Goal: Task Accomplishment & Management: Complete application form

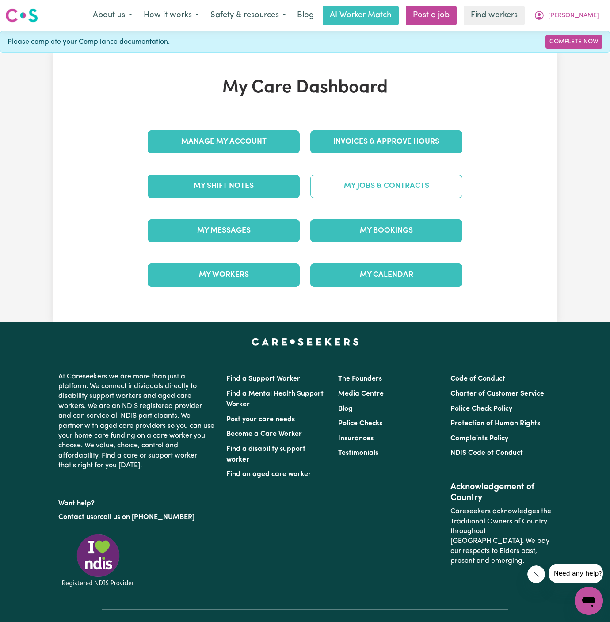
click at [460, 186] on link "My Jobs & Contracts" at bounding box center [386, 186] width 152 height 23
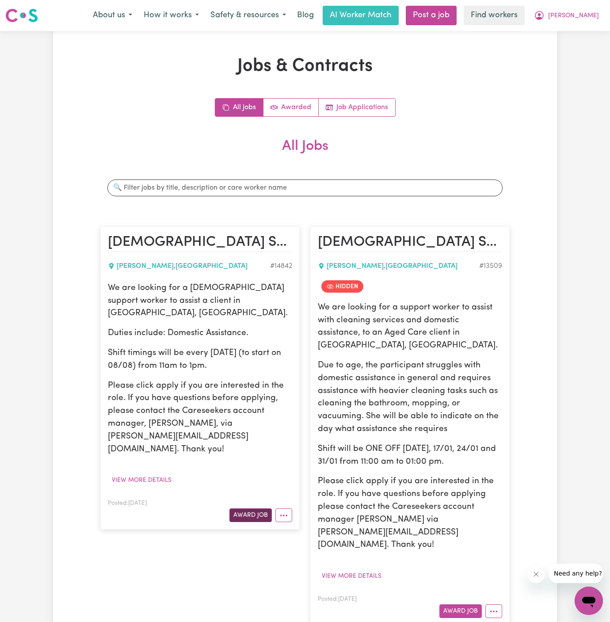
click at [258, 508] on button "Award Job" at bounding box center [250, 515] width 42 height 14
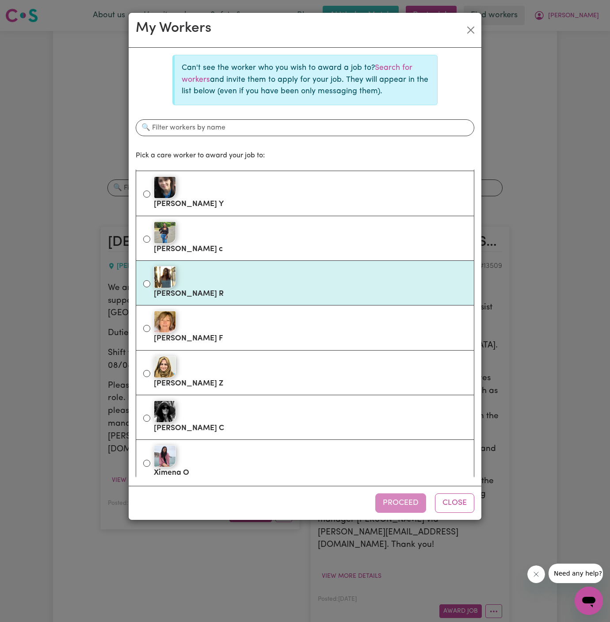
scroll to position [171, 0]
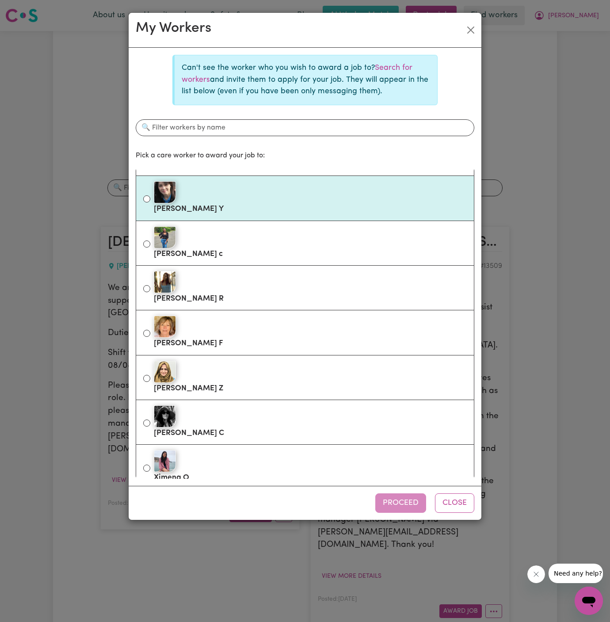
click at [253, 193] on div at bounding box center [310, 192] width 313 height 22
click at [150, 195] on input "[PERSON_NAME]" at bounding box center [146, 198] width 7 height 7
radio input "true"
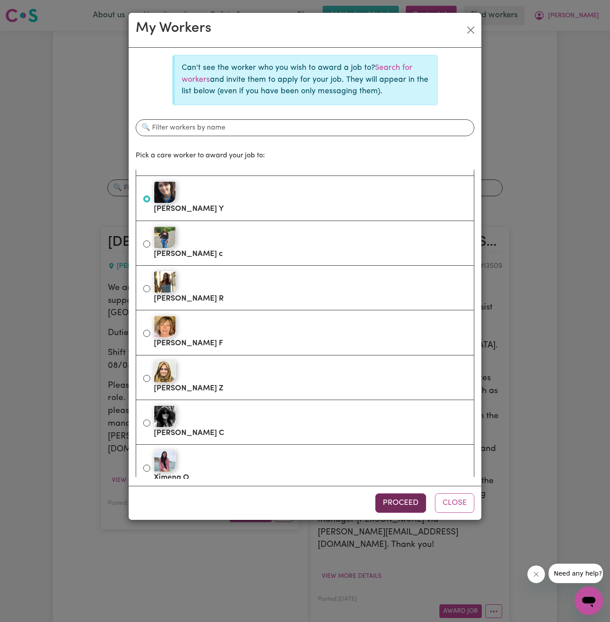
click at [404, 504] on button "Proceed" at bounding box center [400, 502] width 51 height 19
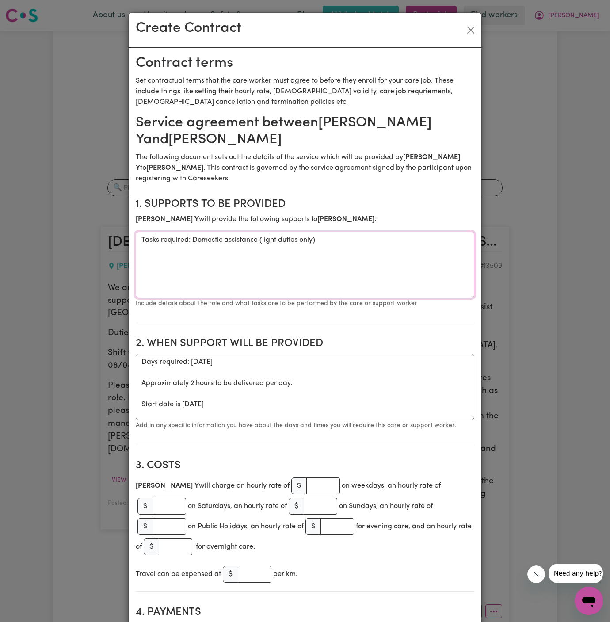
drag, startPoint x: 192, startPoint y: 240, endPoint x: 48, endPoint y: 240, distance: 143.6
click at [48, 240] on div "Create Contract Contract terms Set contractual terms that the care worker must …" at bounding box center [305, 311] width 610 height 622
type textarea "Domestic assistance (light duties only)"
click at [205, 401] on textarea "Days required: [DATE] Approximately 2 hours to be delivered per day. Start date…" at bounding box center [305, 387] width 339 height 66
drag, startPoint x: 139, startPoint y: 404, endPoint x: 139, endPoint y: 367, distance: 36.7
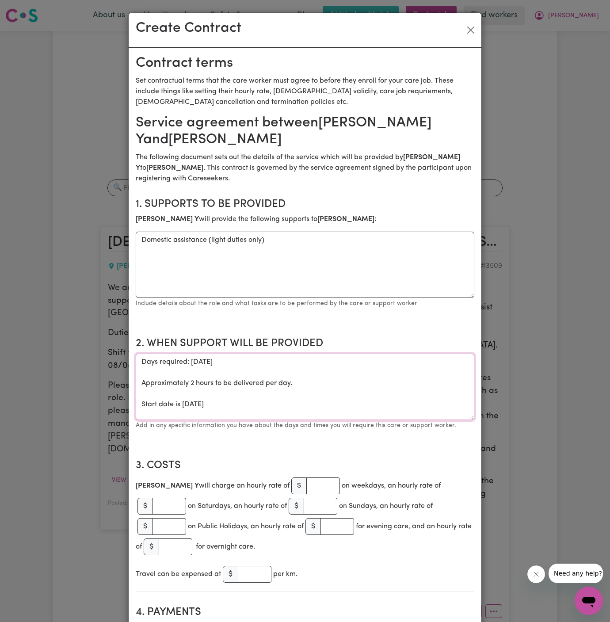
click at [139, 367] on textarea "Days required: [DATE] Approximately 2 hours to be delivered per day. Start date…" at bounding box center [305, 387] width 339 height 66
click at [194, 360] on textarea "Start date is [DATE]" at bounding box center [305, 387] width 339 height 66
click at [218, 361] on textarea "Start date is [DATE]" at bounding box center [305, 387] width 339 height 66
click at [316, 351] on section "2. When support will be provided When support will be provided Start date is [D…" at bounding box center [305, 387] width 339 height 115
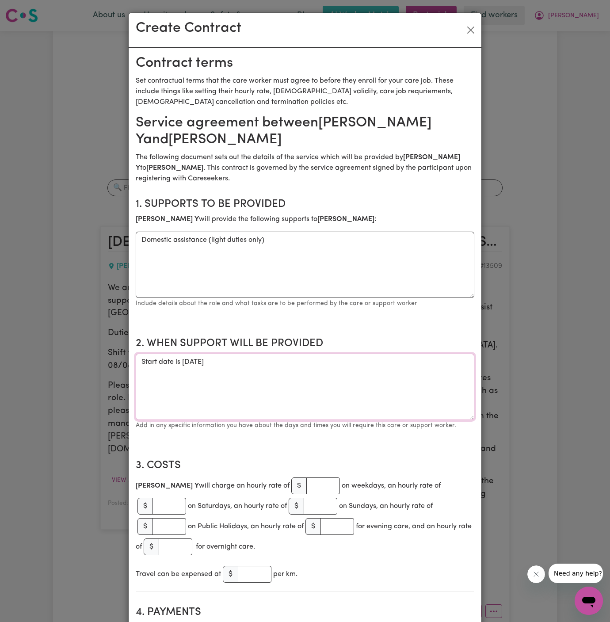
click at [313, 362] on textarea "Start date is [DATE]" at bounding box center [305, 387] width 339 height 66
type textarea "Start date is [DATE] from 10 am to 12 pm Weekly [DATE] from 10 am to 12 pm"
click at [306, 486] on input "number" at bounding box center [323, 485] width 34 height 17
type input "50"
click at [309, 434] on section "2. When support will be provided When support will be provided Start date is [D…" at bounding box center [305, 387] width 339 height 115
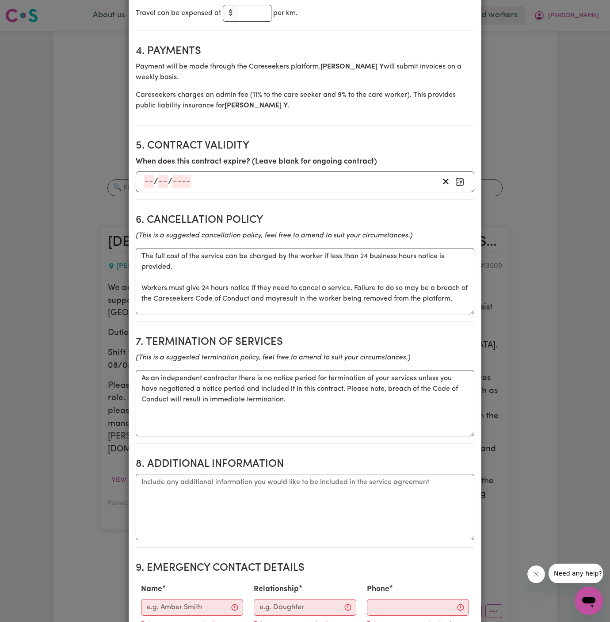
scroll to position [561, 0]
click at [307, 478] on textarea "Additional information" at bounding box center [305, 506] width 339 height 66
click at [272, 474] on textarea "Additional information" at bounding box center [305, 506] width 339 height 66
paste textarea "[EMAIL_ADDRESS][DOMAIN_NAME]"
click at [373, 473] on textarea "Client's Address: [EMAIL_ADDRESS][DOMAIN_NAME]" at bounding box center [305, 506] width 339 height 66
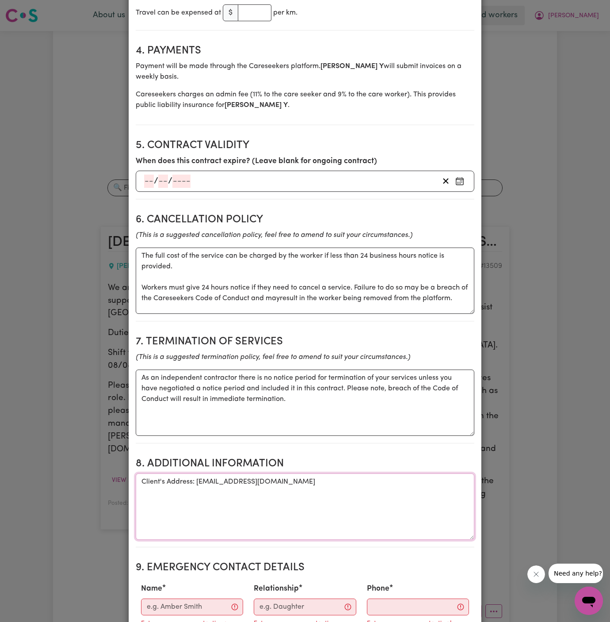
drag, startPoint x: 196, startPoint y: 461, endPoint x: 568, endPoint y: 460, distance: 371.7
click at [568, 460] on div "Create Contract Contract terms Set contractual terms that the care worker must …" at bounding box center [305, 311] width 610 height 622
drag, startPoint x: 196, startPoint y: 461, endPoint x: 419, endPoint y: 457, distance: 222.8
click at [419, 473] on textarea "Client's Address: [EMAIL_ADDRESS][DOMAIN_NAME]" at bounding box center [305, 506] width 339 height 66
paste textarea "[EMAIL_ADDRESS][DOMAIN_NAME]"
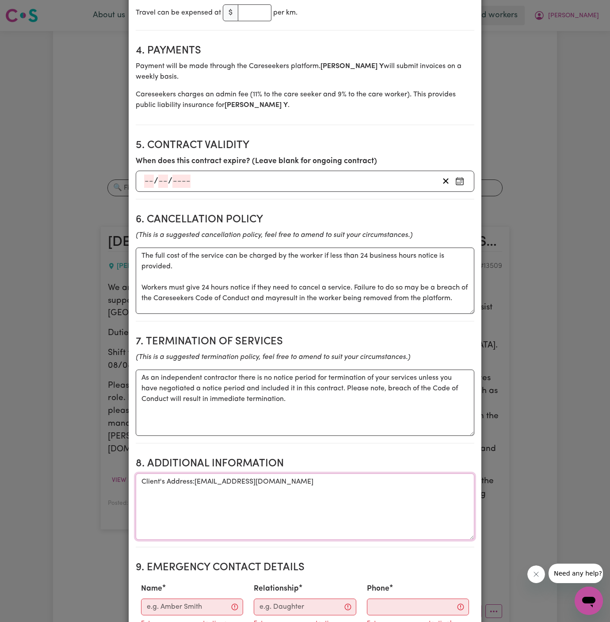
drag, startPoint x: 193, startPoint y: 460, endPoint x: 558, endPoint y: 469, distance: 365.2
click at [558, 469] on div "Create Contract Contract terms Set contractual terms that the care worker must …" at bounding box center [305, 311] width 610 height 622
type textarea "Client's Address: [STREET_ADDRESS][PERSON_NAME][PERSON_NAME]"
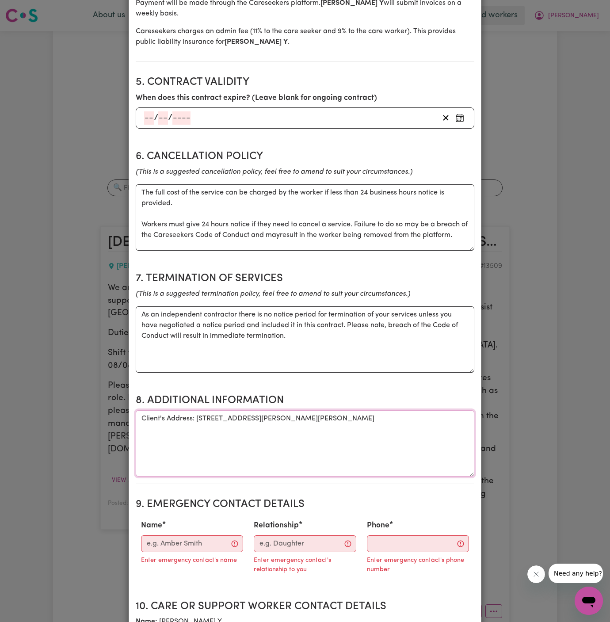
scroll to position [655, 0]
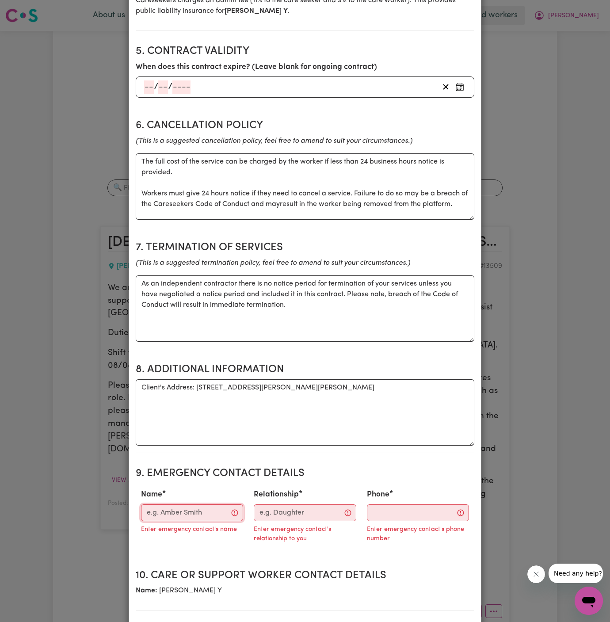
click at [186, 504] on input "Name" at bounding box center [192, 512] width 102 height 17
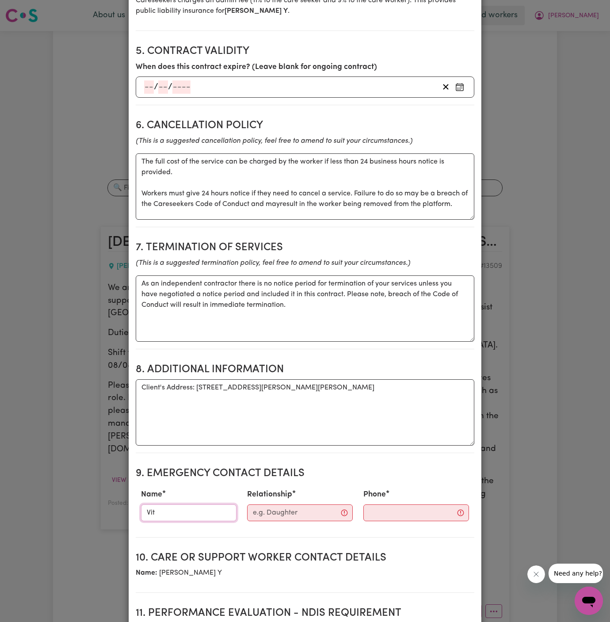
type input "Vitality Club"
click at [285, 504] on input "Relationship" at bounding box center [300, 512] width 106 height 17
type input "Case Manager"
click at [385, 504] on section "9. Emergency Contact Details Name Vitality Club Relationship Case Manager Phone" at bounding box center [305, 498] width 339 height 77
click at [385, 501] on section "9. Emergency Contact Details Name Vitality Club Relationship Case Manager Phone" at bounding box center [305, 498] width 339 height 77
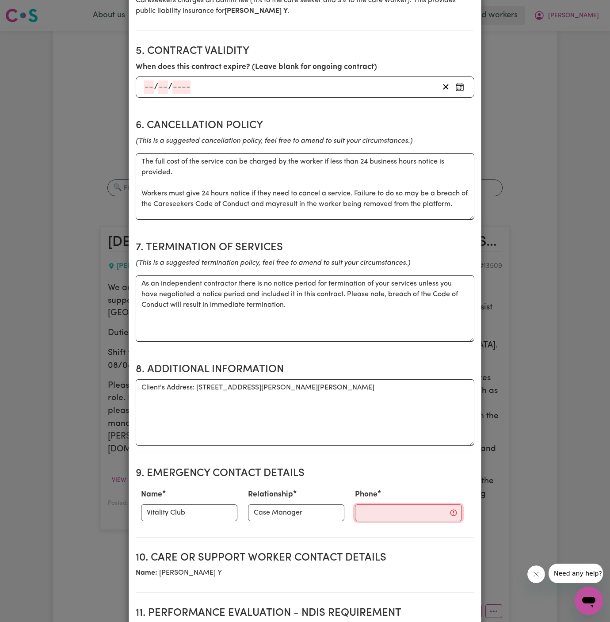
click at [377, 504] on input "Phone" at bounding box center [408, 512] width 107 height 17
paste input "281032037"
type input "281032037"
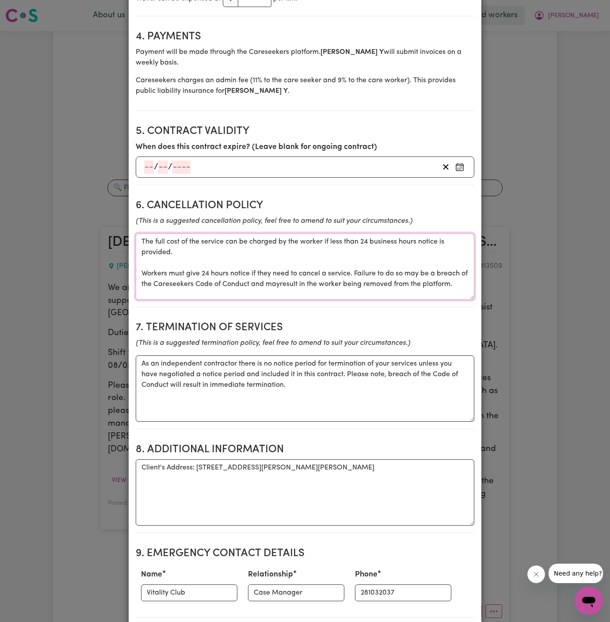
drag, startPoint x: 141, startPoint y: 221, endPoint x: 449, endPoint y: 269, distance: 311.4
click at [449, 269] on textarea "The full cost of the service can be charged by the worker if less than 24 busin…" at bounding box center [305, 266] width 339 height 66
paste textarea "If services need to be cancelled, 24 hours notice from the starting time of the…"
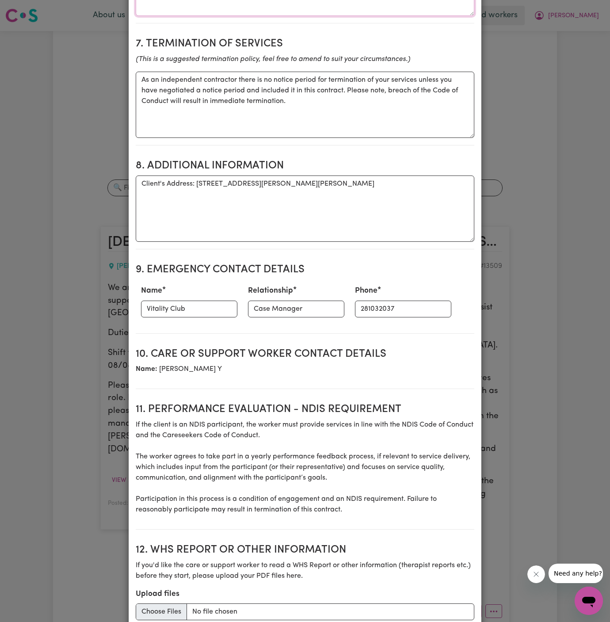
scroll to position [918, 0]
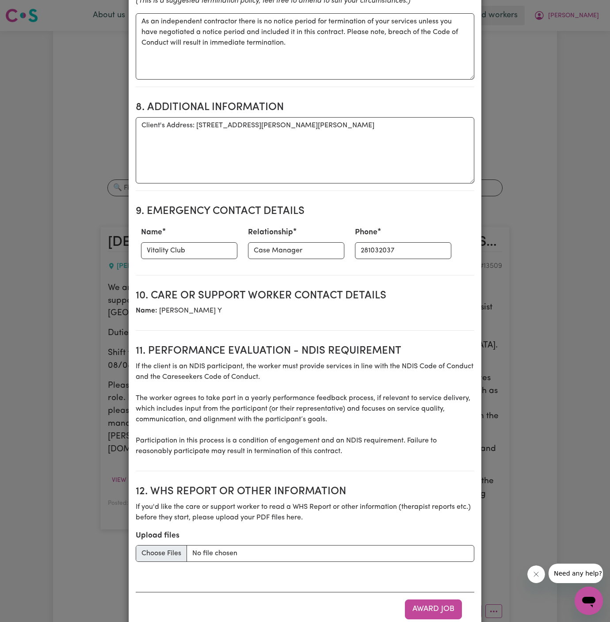
type textarea "If services need to be cancelled, 24 hours notice from the starting time of the…"
click at [167, 545] on input "Upload files" at bounding box center [305, 553] width 339 height 17
type input "C:\fakepath\Patricia_Martin_Care_Plan_20250806.docx"
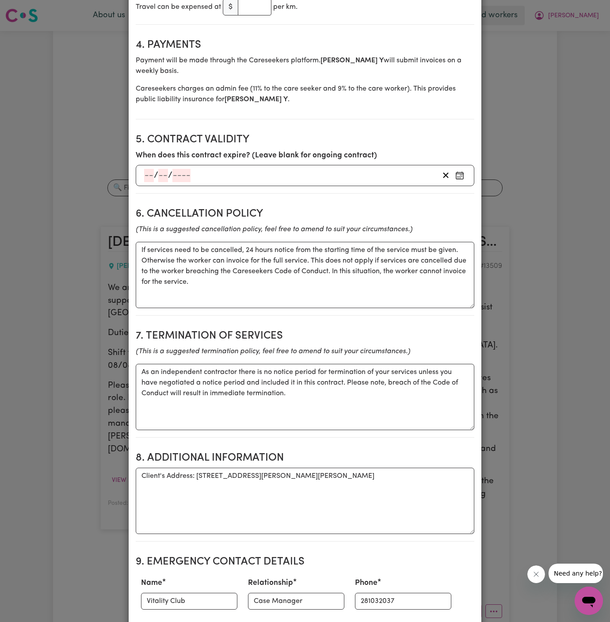
scroll to position [560, 0]
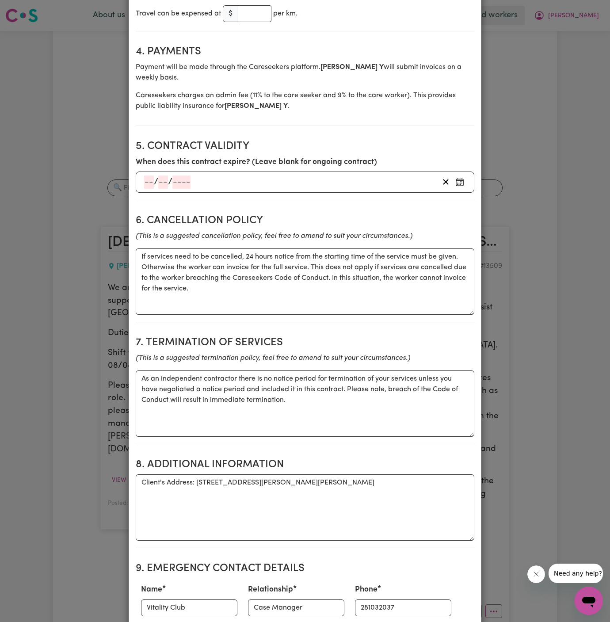
click at [296, 353] on div "Termination policy (This is a suggested termination policy, feel free to amend …" at bounding box center [305, 395] width 339 height 84
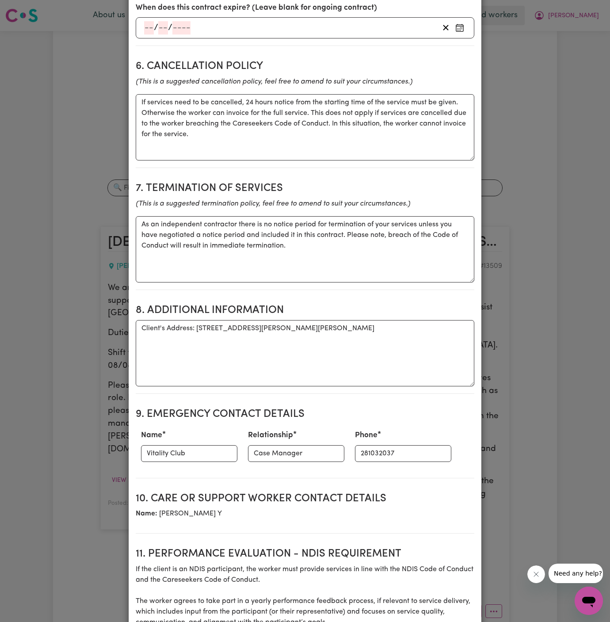
click at [321, 401] on section "9. Emergency Contact Details Name Vitality Club Relationship Case Manager Phone…" at bounding box center [305, 439] width 339 height 77
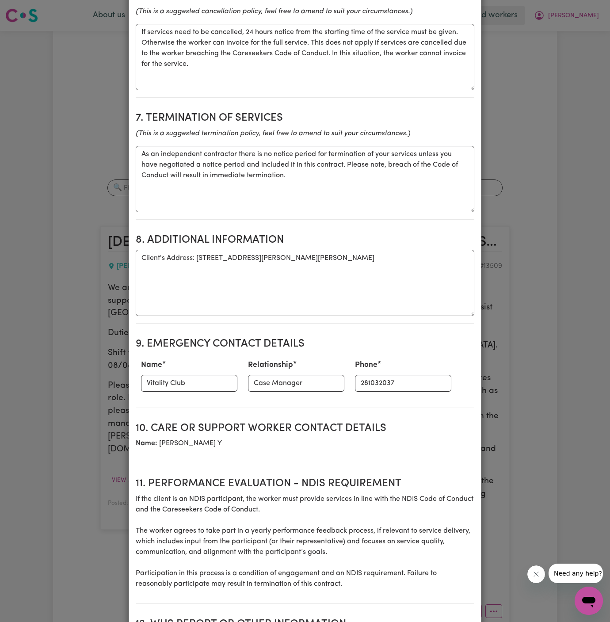
scroll to position [918, 0]
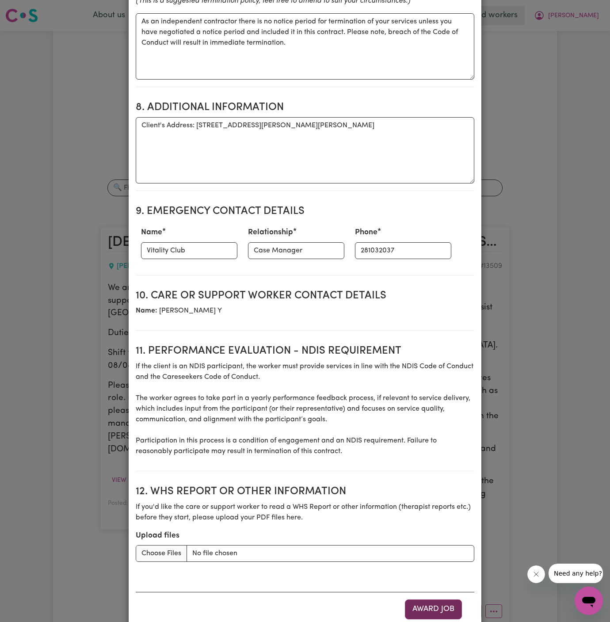
click at [423, 599] on button "Award Job" at bounding box center [433, 608] width 57 height 19
type textarea "Tasks required: Domestic assistance (light duties only)"
type textarea "Days required: [DATE] Approximately 2 hours to be delivered per day. Start date…"
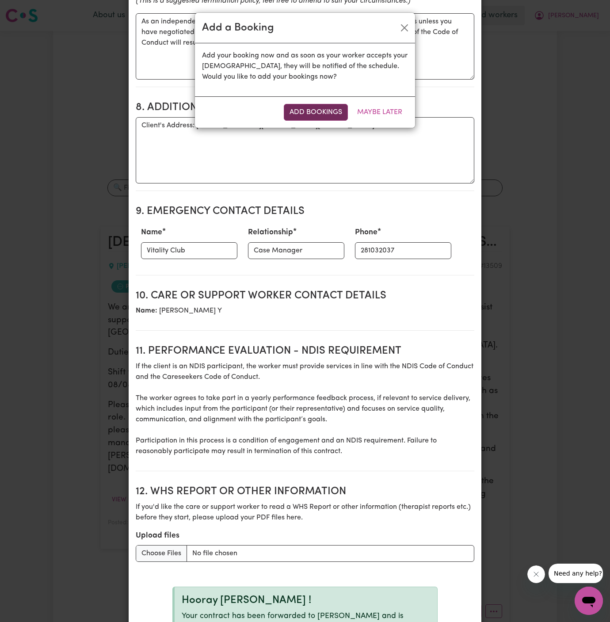
click at [320, 107] on button "Add Bookings" at bounding box center [316, 112] width 64 height 17
type textarea "Tasks required: Domestic assistance (light duties only)"
type textarea "Days required: [DATE] Approximately 2 hours to be delivered per day. Start date…"
type textarea "The full cost of the service can be charged by the worker if less than 24 busin…"
type textarea "As an independent contractor there is no notice period for termination of your …"
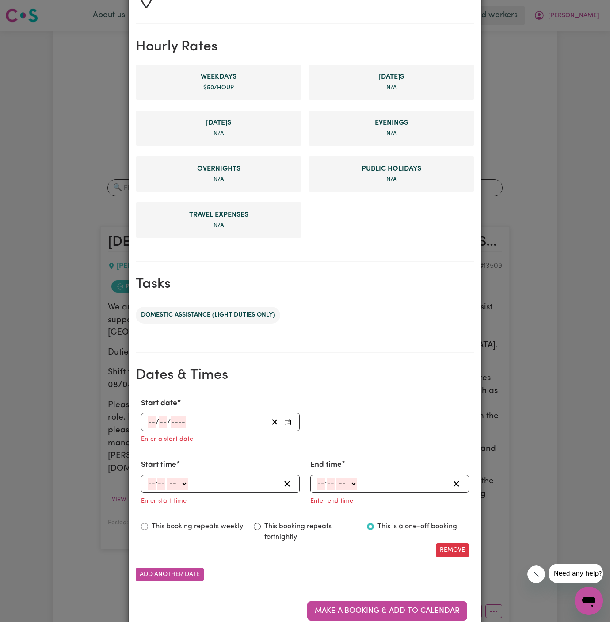
scroll to position [202, 0]
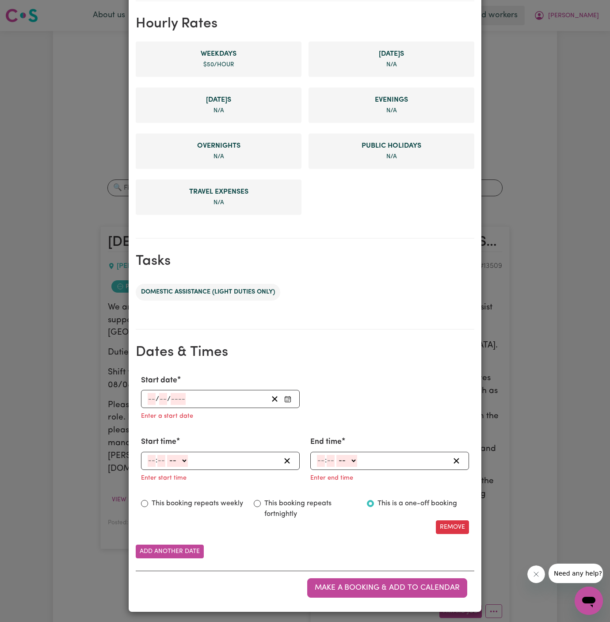
click at [148, 400] on input "number" at bounding box center [152, 399] width 8 height 12
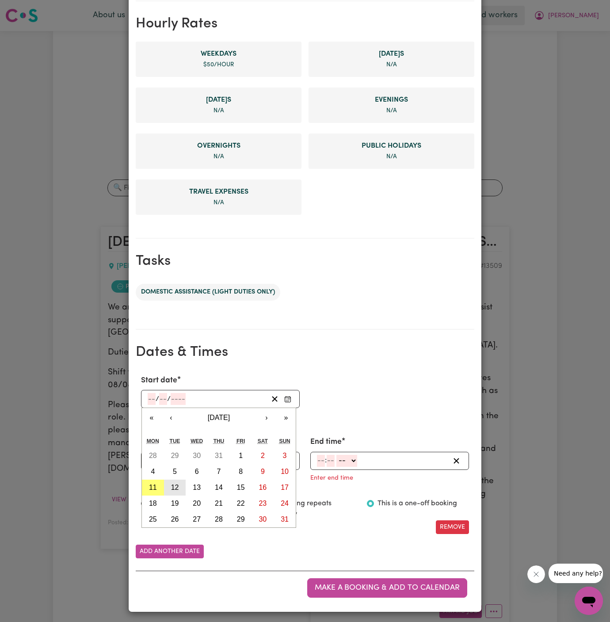
click at [181, 481] on button "12" at bounding box center [175, 488] width 22 height 16
type input "[DATE]"
type input "12"
type input "8"
type input "2025"
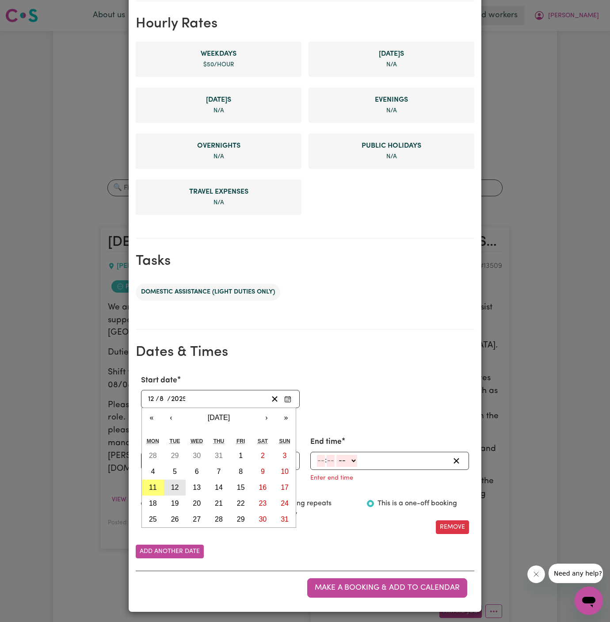
scroll to position [185, 0]
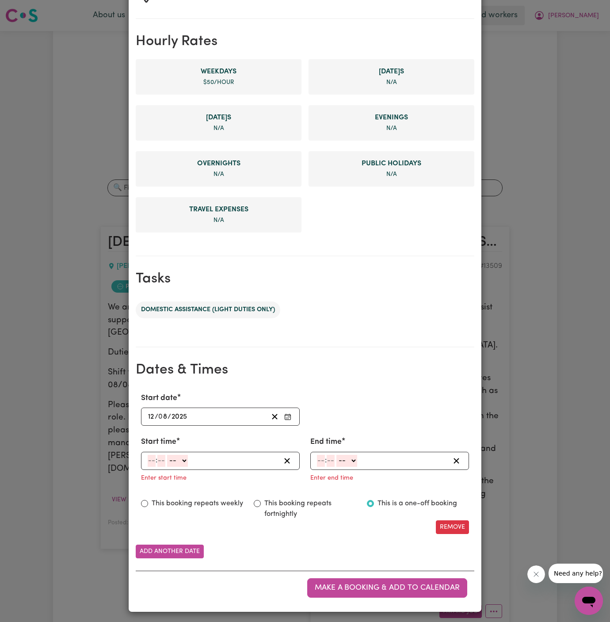
click at [153, 461] on input "number" at bounding box center [152, 461] width 8 height 12
type input "7"
type input "0"
click at [246, 477] on div "Enter start time" at bounding box center [220, 477] width 159 height 14
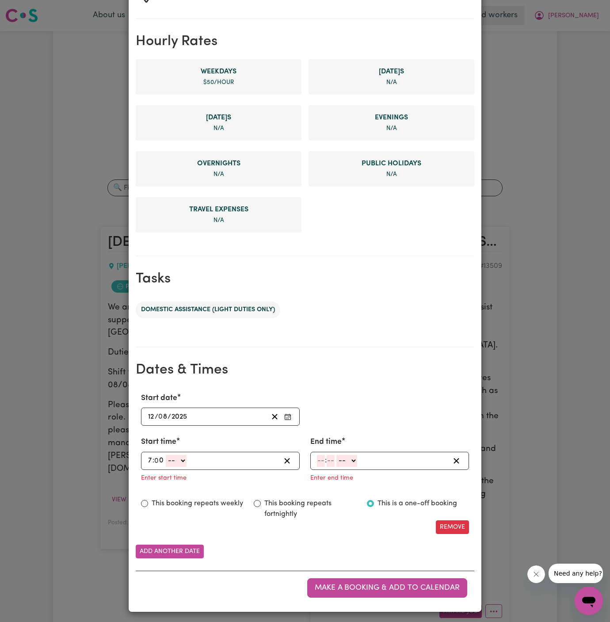
click at [148, 462] on input "7" at bounding box center [150, 461] width 5 height 12
type input "10"
click at [177, 458] on select "-- AM PM" at bounding box center [179, 461] width 21 height 12
click at [185, 459] on select "-- AM PM" at bounding box center [179, 461] width 21 height 12
select select "am"
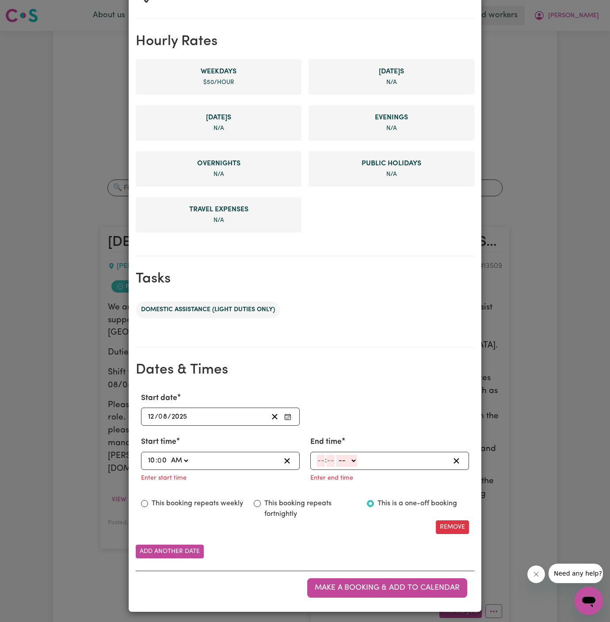
type input "10:00"
click at [320, 460] on input "number" at bounding box center [321, 461] width 8 height 12
type input "12"
type input "00"
click at [349, 465] on div "12 : 00 -- AM PM" at bounding box center [389, 461] width 159 height 18
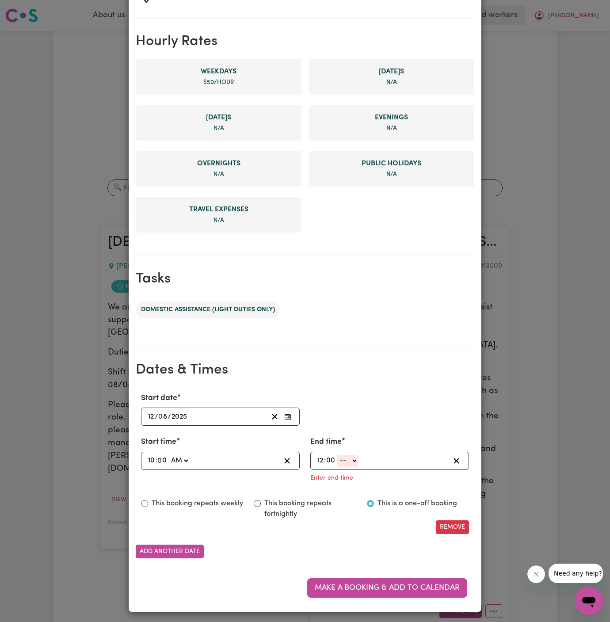
click at [190, 459] on select "-- AM PM" at bounding box center [179, 461] width 21 height 12
select select "pm"
type input "12:00"
type input "0"
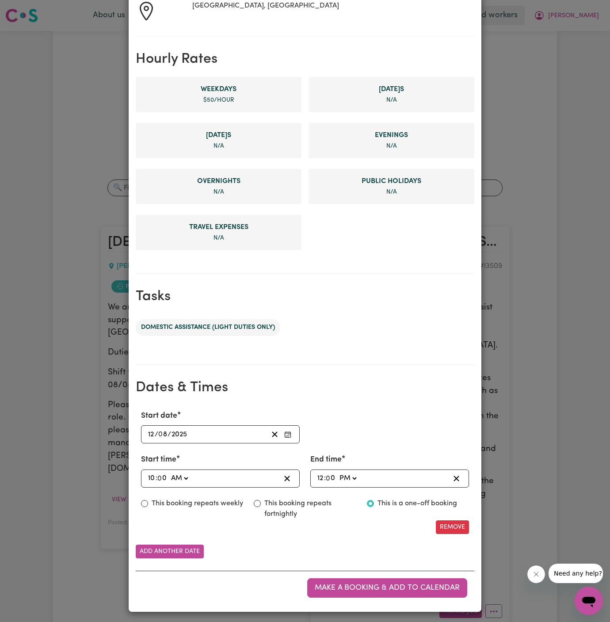
click at [213, 500] on label "This booking repeats weekly" at bounding box center [197, 503] width 91 height 11
click at [148, 500] on input "This booking repeats weekly" at bounding box center [144, 503] width 7 height 7
radio input "true"
click at [341, 602] on div "Make a booking & add to calendar" at bounding box center [305, 588] width 339 height 34
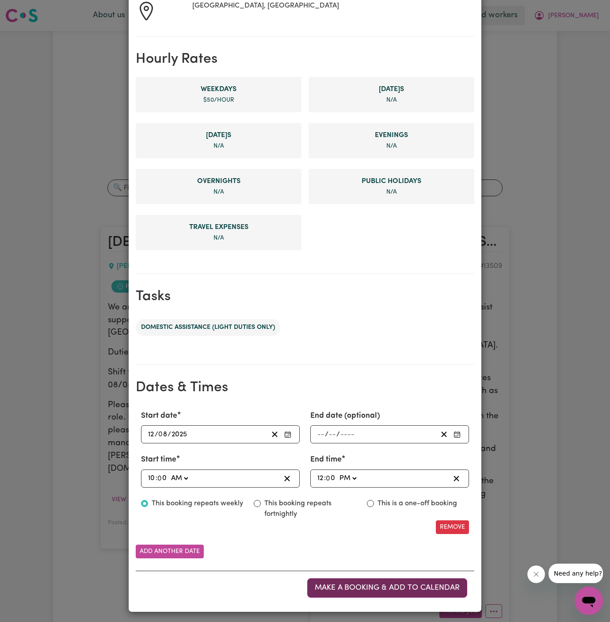
click at [348, 588] on span "Make a booking & add to calendar" at bounding box center [387, 588] width 145 height 8
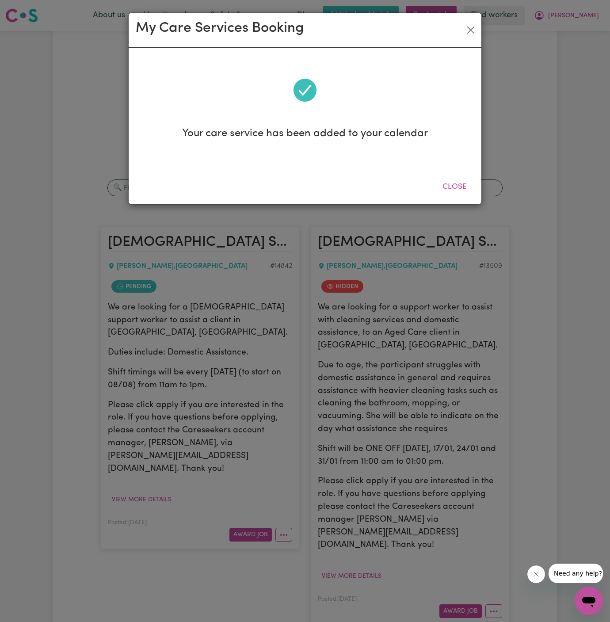
scroll to position [0, 0]
click at [457, 184] on button "Close" at bounding box center [454, 186] width 39 height 19
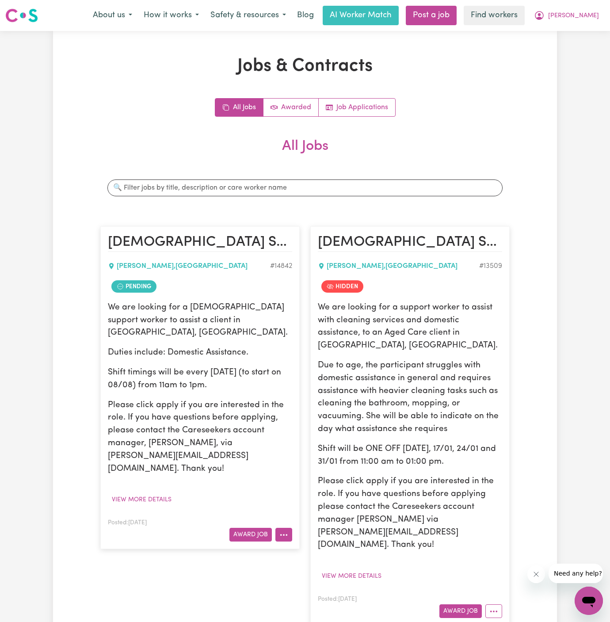
click at [285, 530] on icon "More options" at bounding box center [283, 534] width 9 height 9
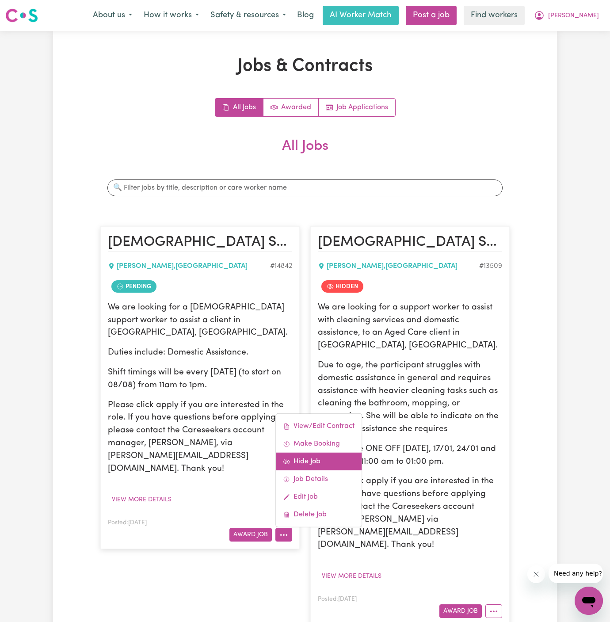
click at [326, 453] on link "Hide Job" at bounding box center [319, 462] width 86 height 18
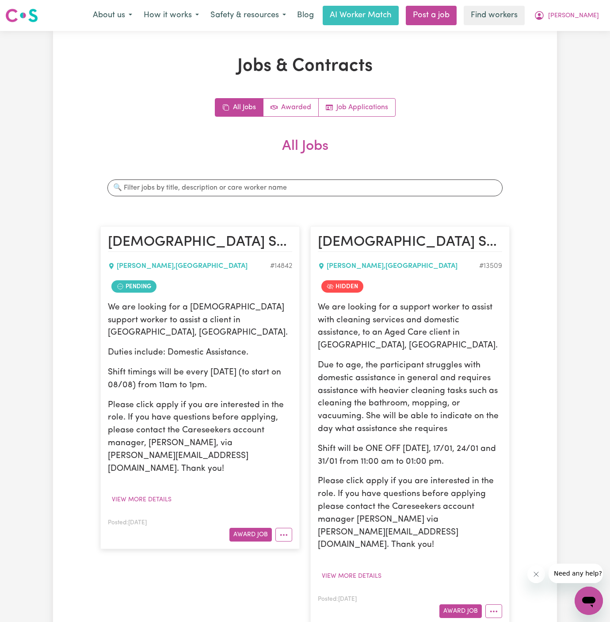
click at [203, 366] on p "Shift timings will be every [DATE] (to start on 08/08) from 11am to 1pm." at bounding box center [200, 379] width 184 height 26
click at [284, 528] on button "More options" at bounding box center [283, 535] width 17 height 14
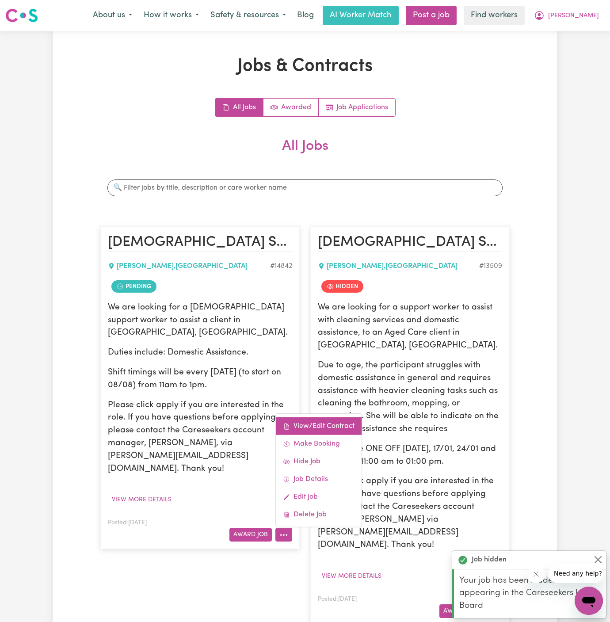
click at [311, 417] on link "View/Edit Contract" at bounding box center [319, 426] width 86 height 18
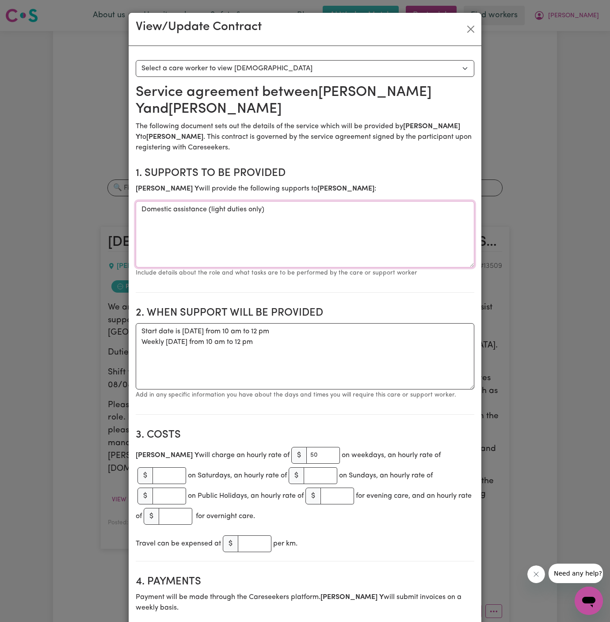
click at [197, 248] on textarea "Domestic assistance (light duties only)" at bounding box center [305, 234] width 339 height 66
drag, startPoint x: 272, startPoint y: 347, endPoint x: 137, endPoint y: 332, distance: 135.6
click at [137, 332] on textarea "Start date is [DATE] from 10 am to 12 pm Weekly [DATE] from 10 am to 12 pm" at bounding box center [305, 356] width 339 height 66
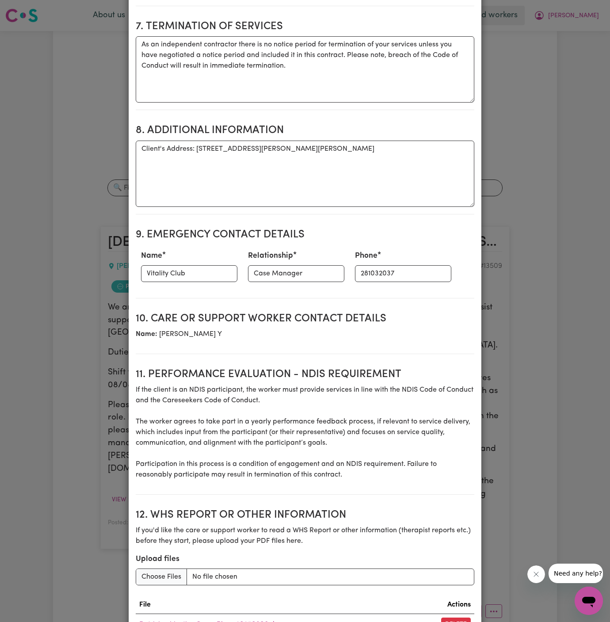
scroll to position [725, 0]
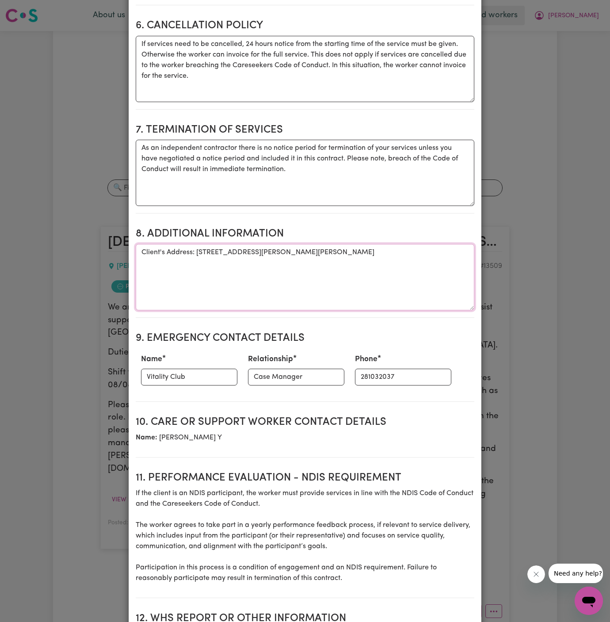
drag, startPoint x: 197, startPoint y: 227, endPoint x: 433, endPoint y: 224, distance: 236.0
click at [433, 244] on textarea "Client's Address: [STREET_ADDRESS][PERSON_NAME][PERSON_NAME]" at bounding box center [305, 277] width 339 height 66
paste textarea "Start date is [DATE] from 10 am to 12 pm Weekly [DATE] from 10 am to 12 pm"
type textarea "Client's Address: [STREET_ADDRESS][PERSON_NAME][PERSON_NAME]"
click at [433, 244] on textarea "Client's Address: [STREET_ADDRESS][PERSON_NAME][PERSON_NAME]" at bounding box center [305, 277] width 339 height 66
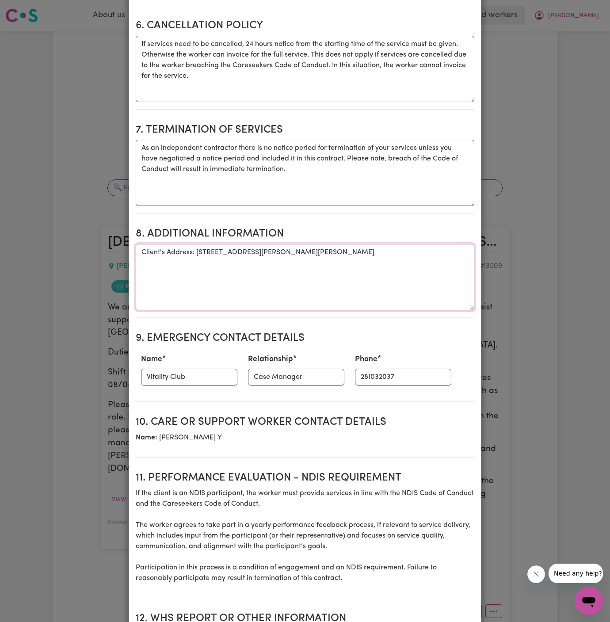
click at [277, 249] on textarea "Client's Address: [STREET_ADDRESS][PERSON_NAME][PERSON_NAME]" at bounding box center [305, 277] width 339 height 66
drag, startPoint x: 196, startPoint y: 231, endPoint x: 390, endPoint y: 227, distance: 193.6
click at [390, 244] on textarea "Client's Address: [STREET_ADDRESS][PERSON_NAME][PERSON_NAME]" at bounding box center [305, 277] width 339 height 66
click at [362, 369] on input "281032037" at bounding box center [403, 377] width 96 height 17
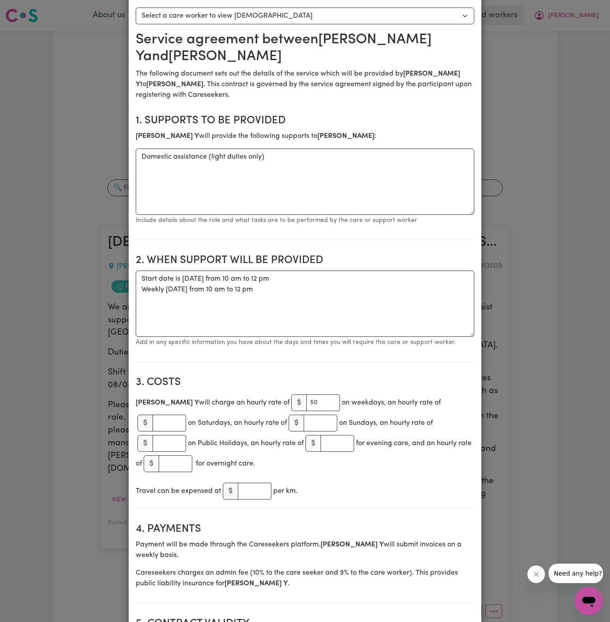
scroll to position [0, 0]
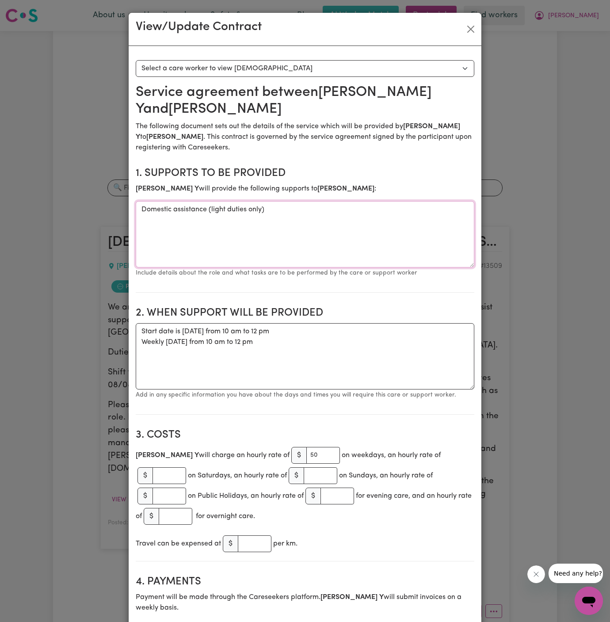
click at [204, 206] on textarea "Domestic assistance (light duties only)" at bounding box center [305, 234] width 339 height 66
click at [473, 27] on button "Close" at bounding box center [471, 29] width 14 height 14
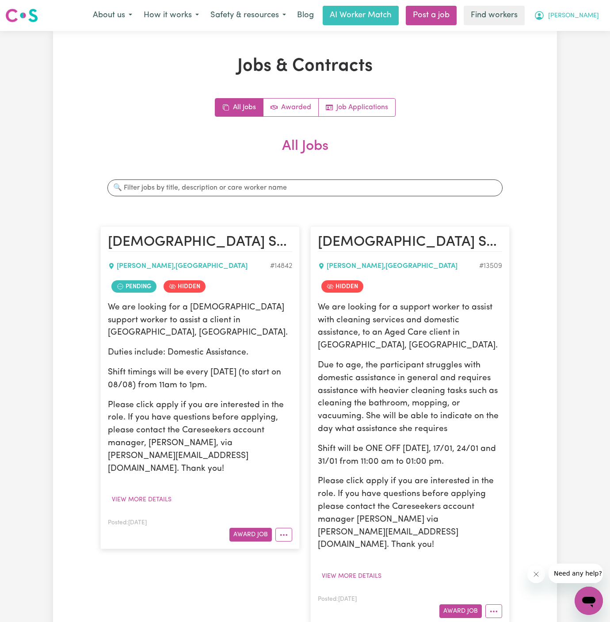
click at [591, 17] on span "[PERSON_NAME]" at bounding box center [573, 16] width 51 height 10
click at [591, 40] on link "My Dashboard" at bounding box center [569, 34] width 70 height 17
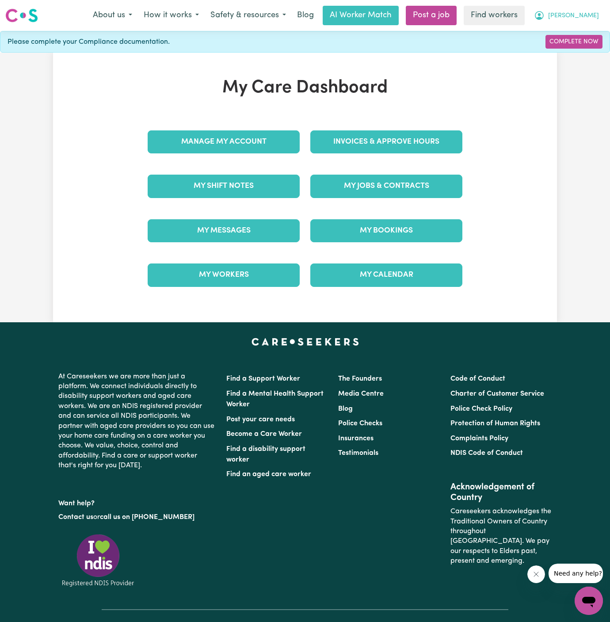
click at [590, 12] on span "[PERSON_NAME]" at bounding box center [573, 16] width 51 height 10
click at [587, 49] on link "Logout" at bounding box center [569, 50] width 70 height 17
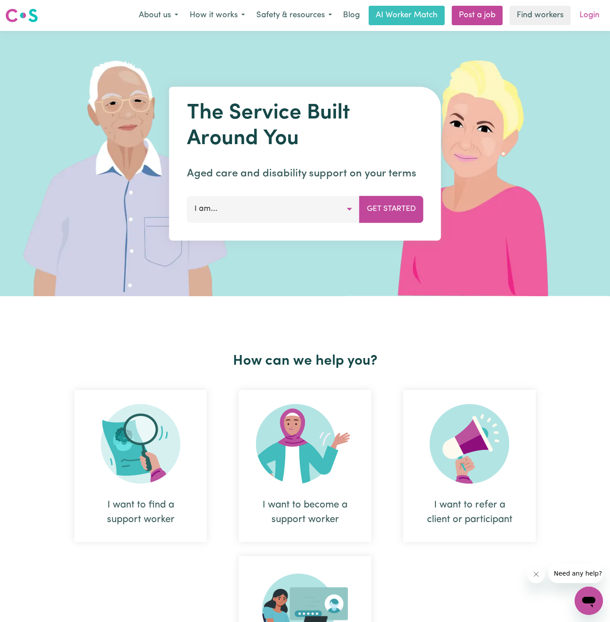
click at [593, 8] on link "Login" at bounding box center [589, 15] width 30 height 19
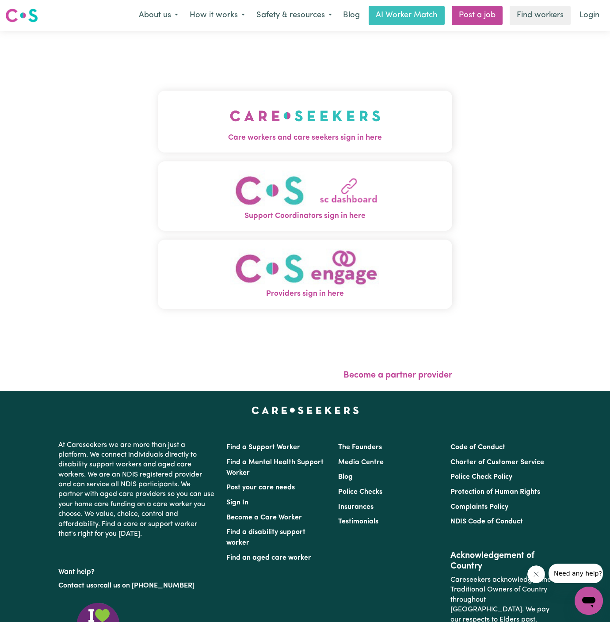
click at [285, 163] on button "Support Coordinators sign in here" at bounding box center [305, 195] width 294 height 69
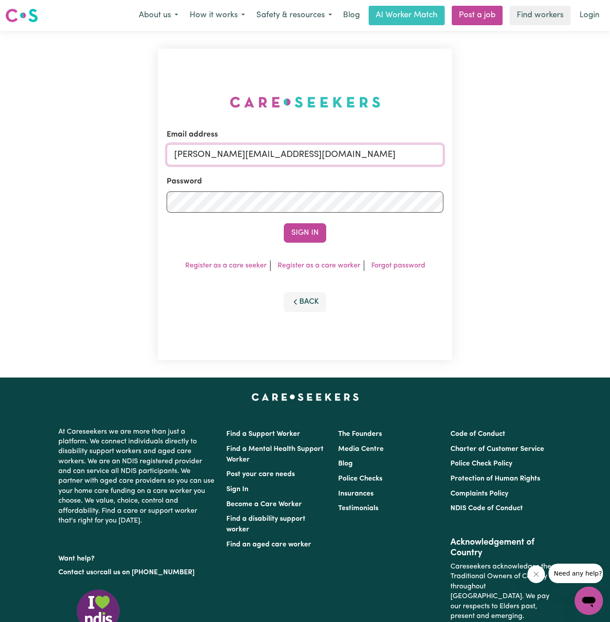
click at [341, 156] on input "[PERSON_NAME][EMAIL_ADDRESS][DOMAIN_NAME]" at bounding box center [305, 154] width 277 height 21
drag, startPoint x: 221, startPoint y: 156, endPoint x: 481, endPoint y: 168, distance: 260.6
click at [481, 168] on div "Email address [EMAIL_ADDRESS][DOMAIN_NAME] Password Sign In Register as a care …" at bounding box center [305, 204] width 610 height 347
type input "[EMAIL_ADDRESS][DOMAIN_NAME]"
click at [284, 223] on button "Sign In" at bounding box center [305, 232] width 42 height 19
